Goal: Task Accomplishment & Management: Manage account settings

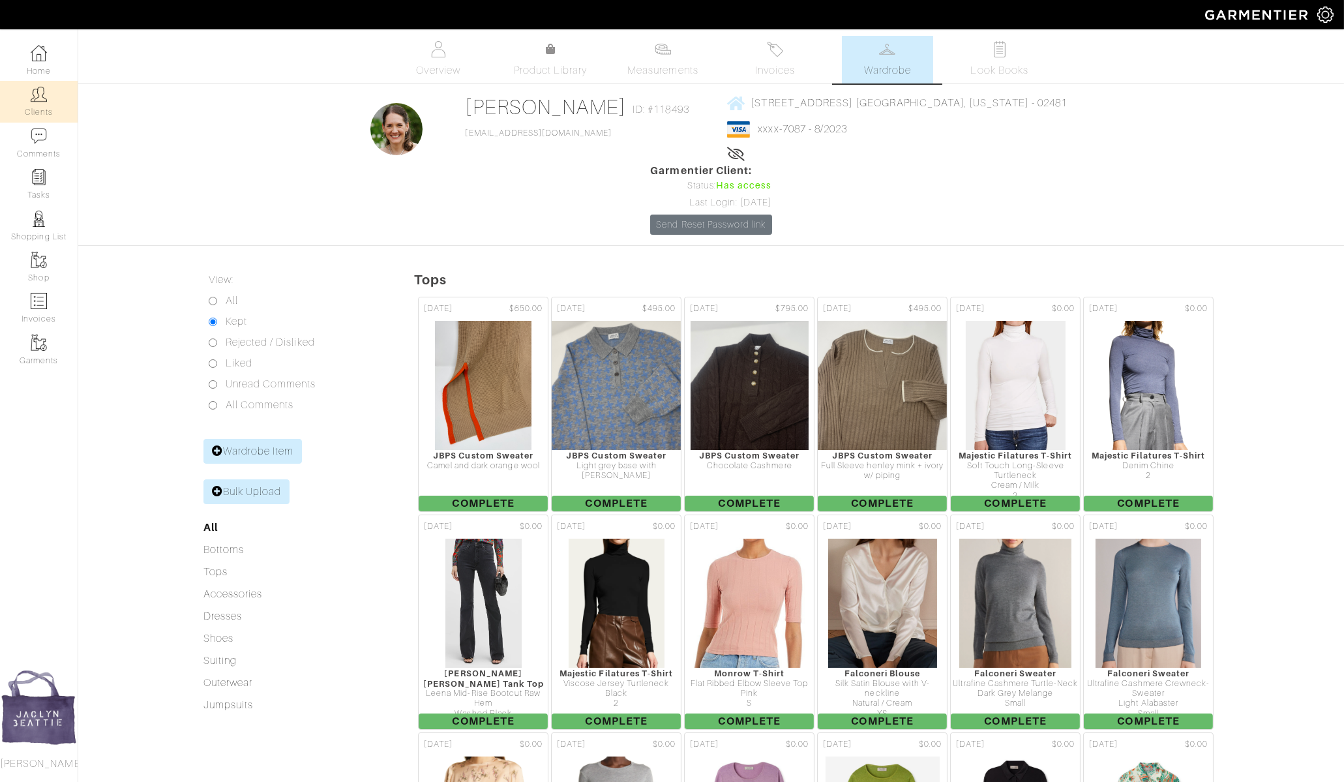
click at [55, 100] on link "Clients" at bounding box center [39, 101] width 78 height 41
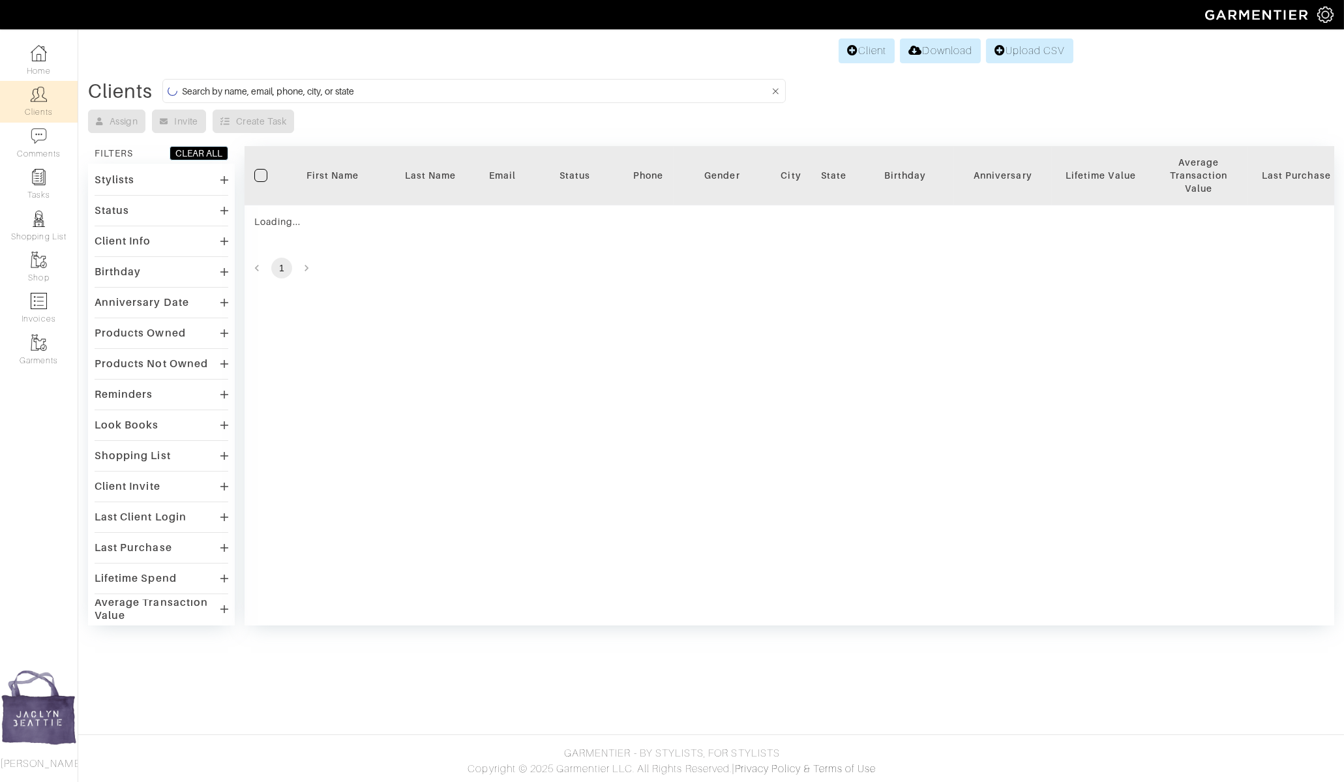
click at [200, 88] on input at bounding box center [475, 91] width 587 height 16
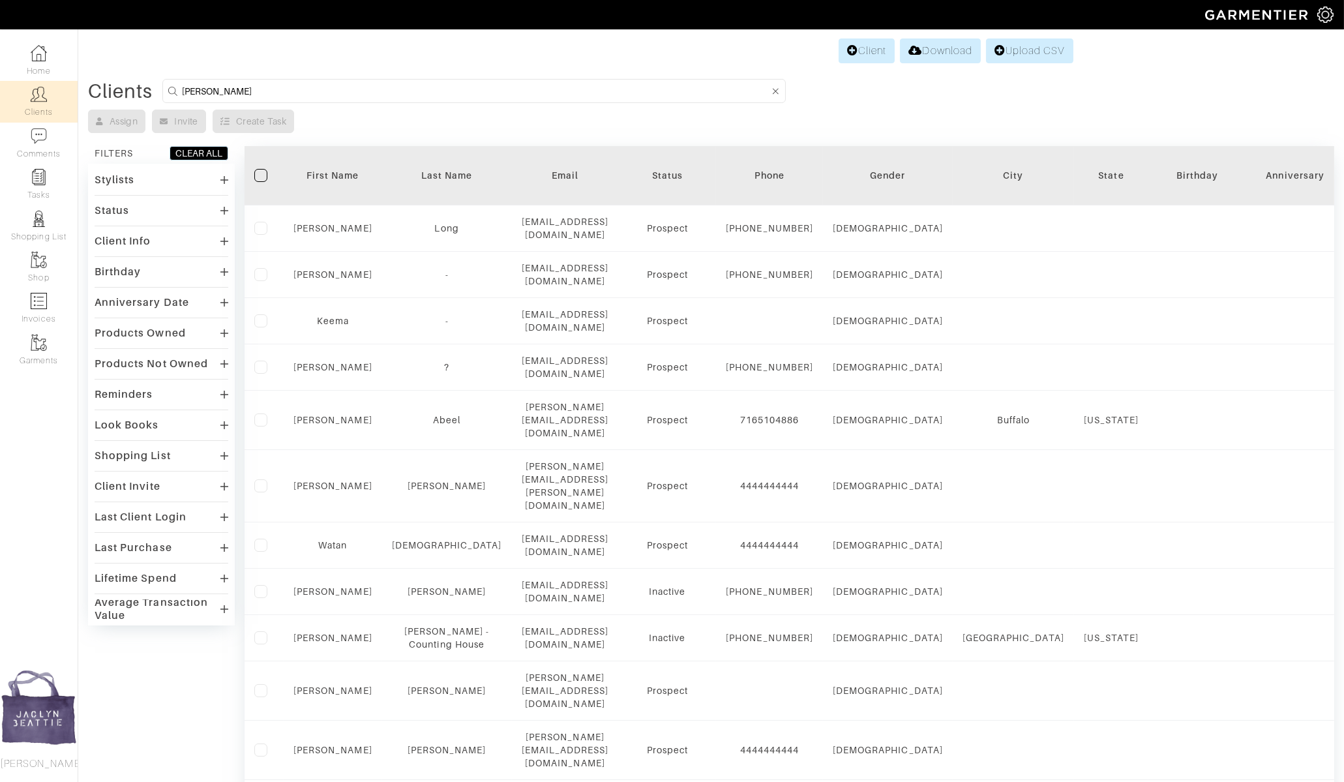
type input "ryan ricke"
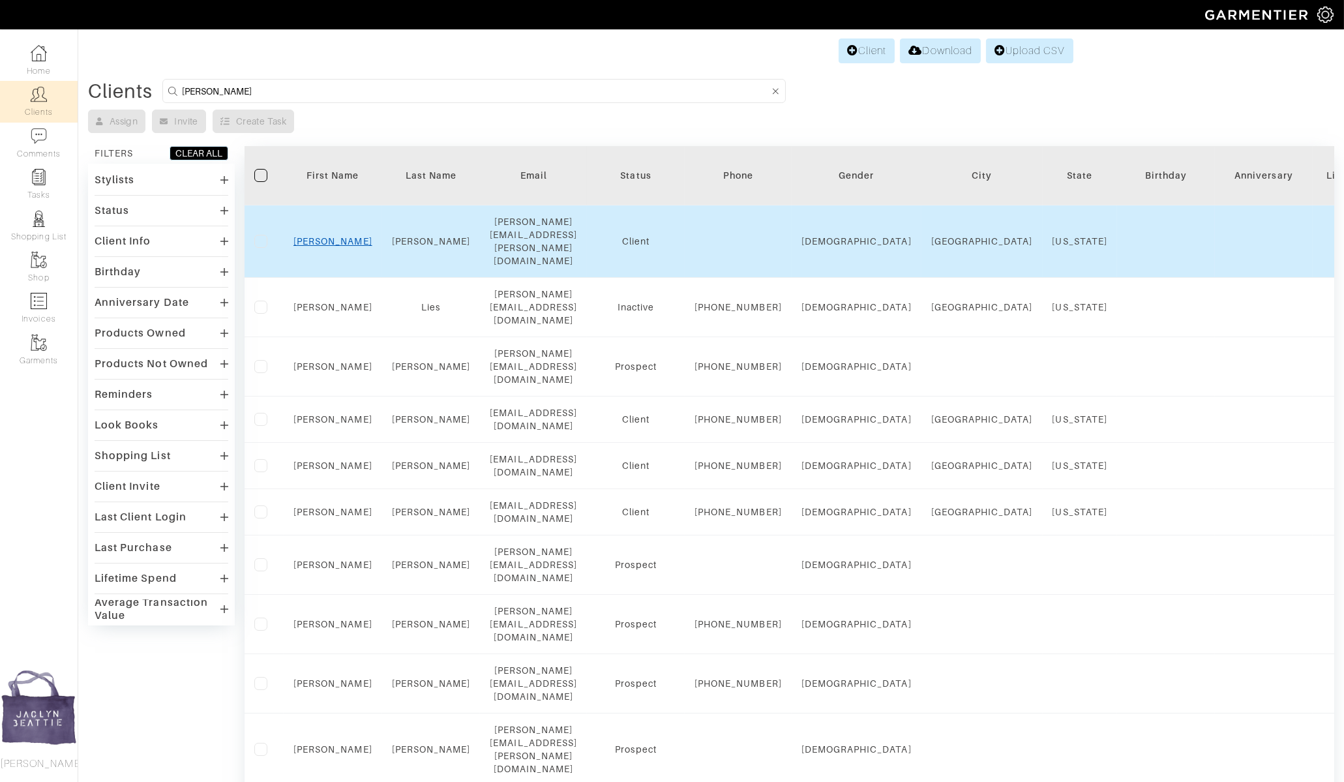
click at [327, 236] on link "Ryan" at bounding box center [332, 241] width 79 height 10
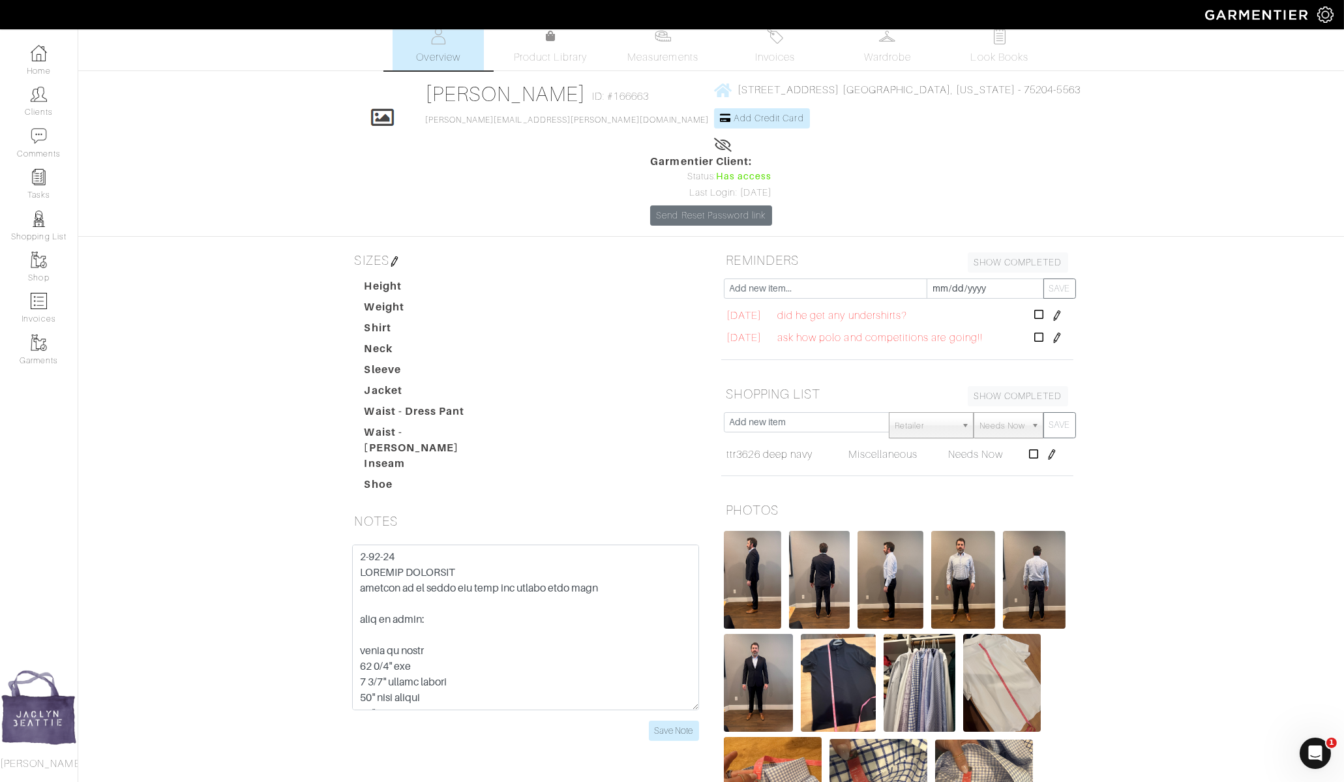
scroll to position [14, 0]
click at [1044, 331] on icon at bounding box center [1039, 336] width 10 height 10
